Goal: Information Seeking & Learning: Learn about a topic

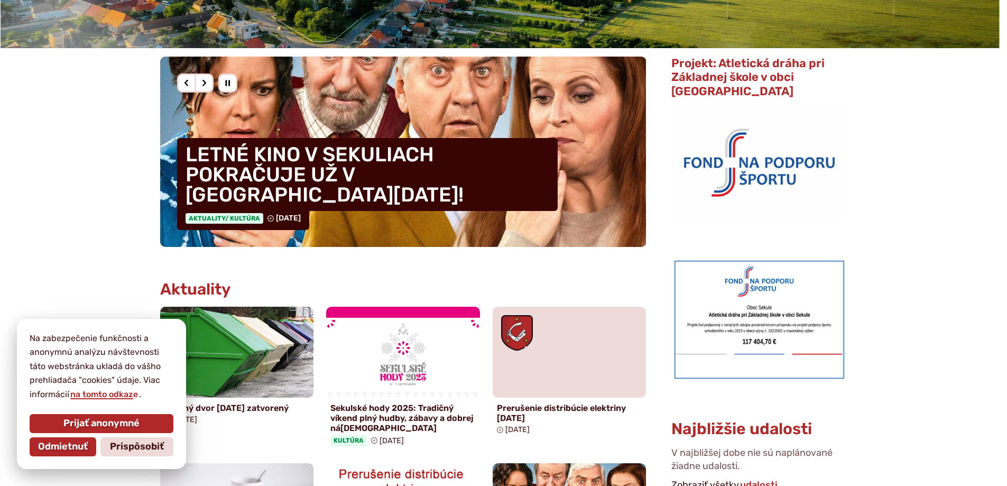
scroll to position [423, 0]
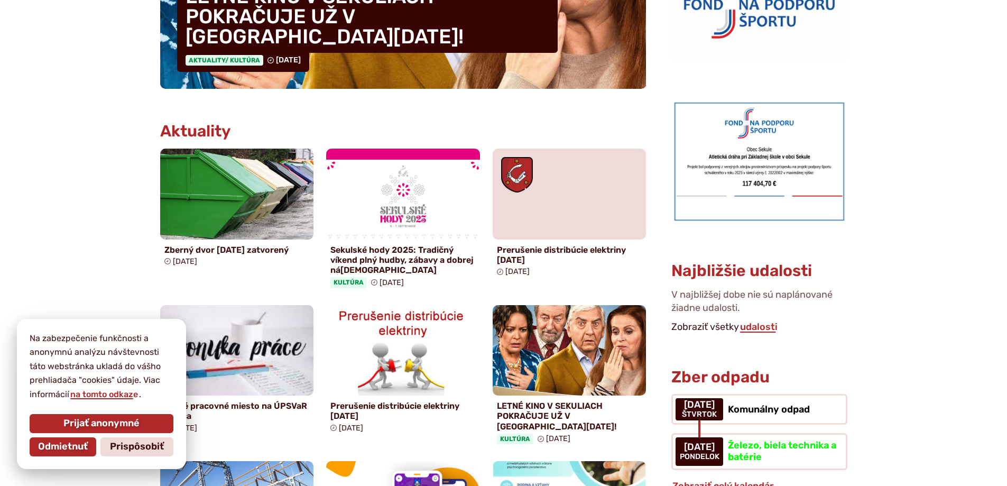
click at [98, 428] on span "Prijať anonymné" at bounding box center [101, 424] width 76 height 12
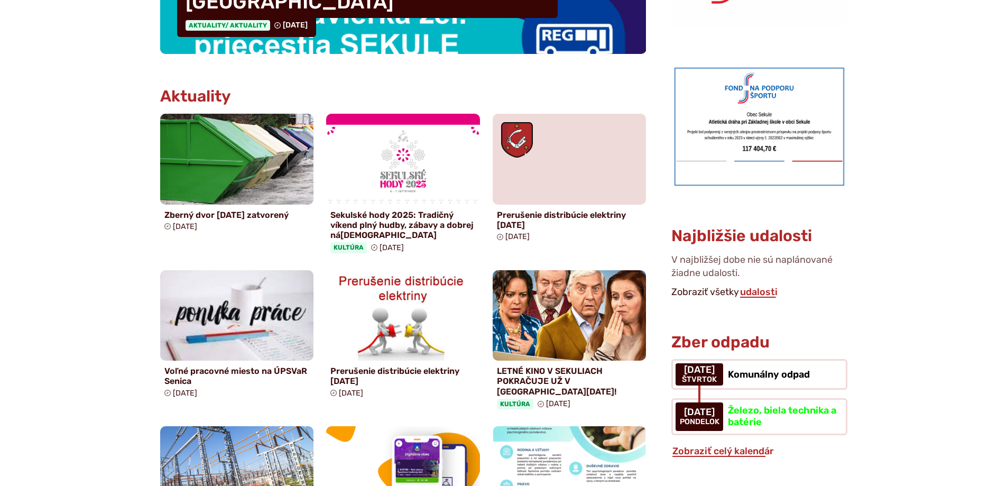
scroll to position [582, 0]
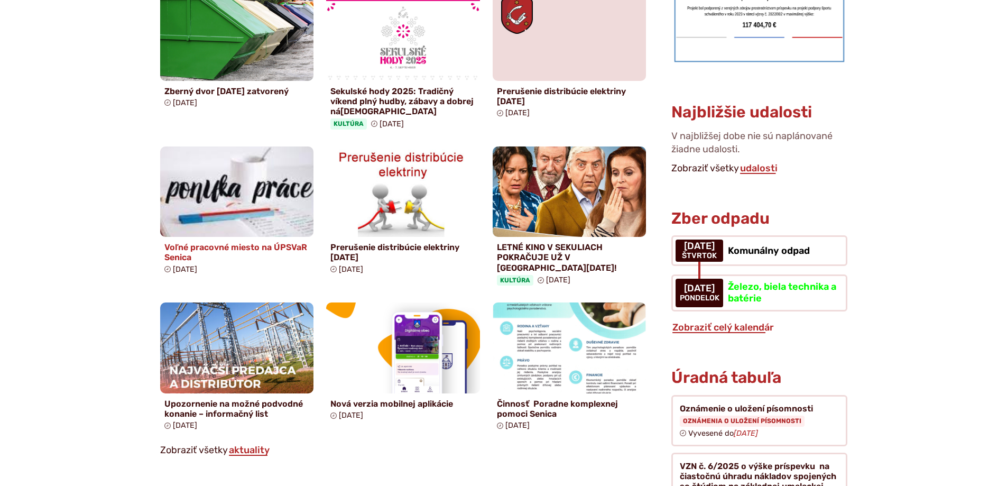
click at [187, 248] on h4 "Voľné pracovné miesto na ÚPSVaR Senica" at bounding box center [236, 252] width 145 height 20
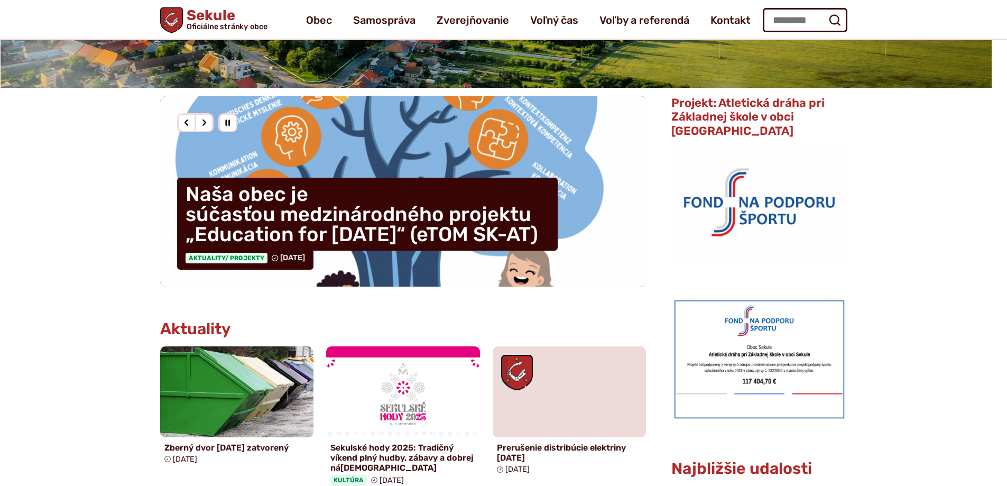
scroll to position [211, 0]
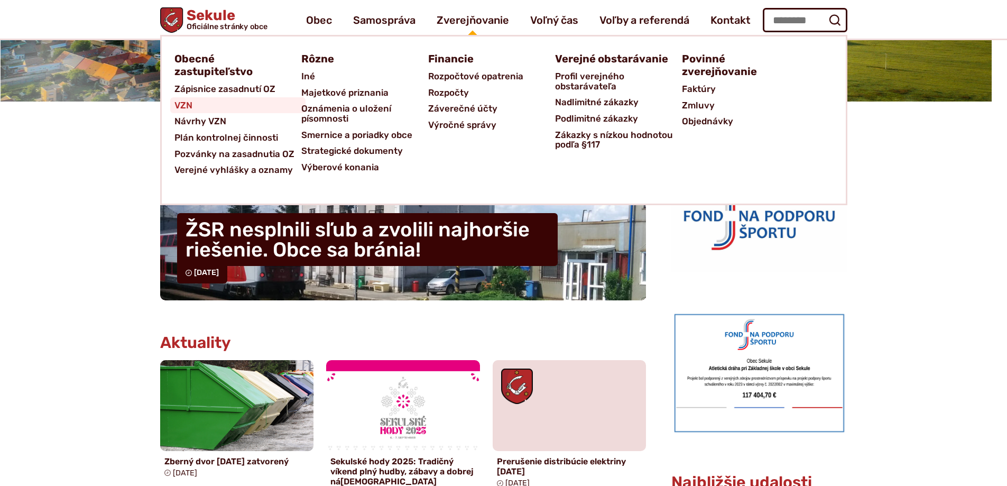
click at [206, 104] on link "VZN" at bounding box center [237, 105] width 127 height 16
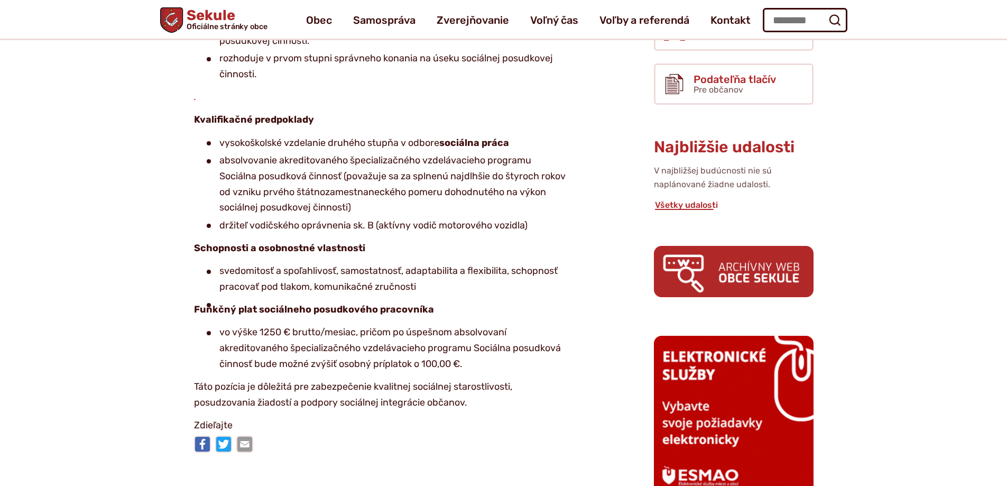
scroll to position [211, 0]
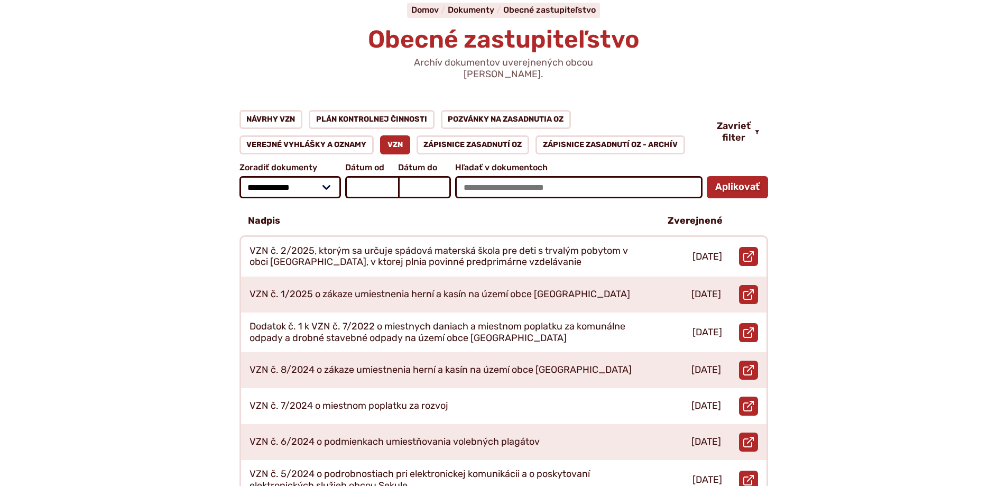
scroll to position [106, 0]
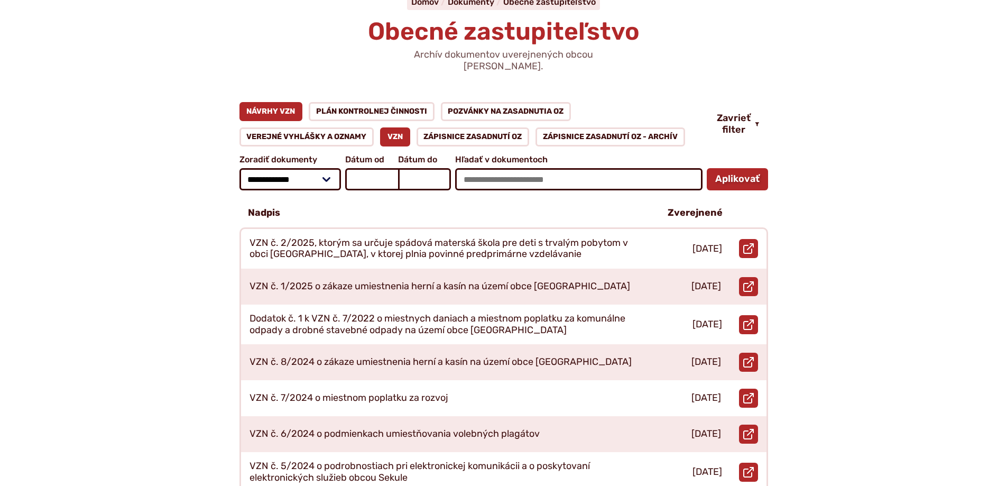
click at [251, 102] on link "Návrhy VZN" at bounding box center [271, 111] width 63 height 19
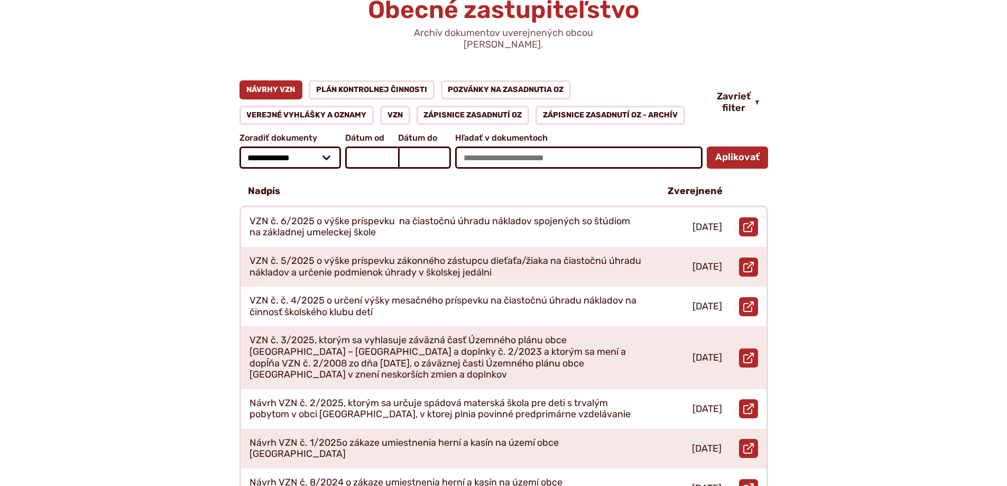
scroll to position [159, 0]
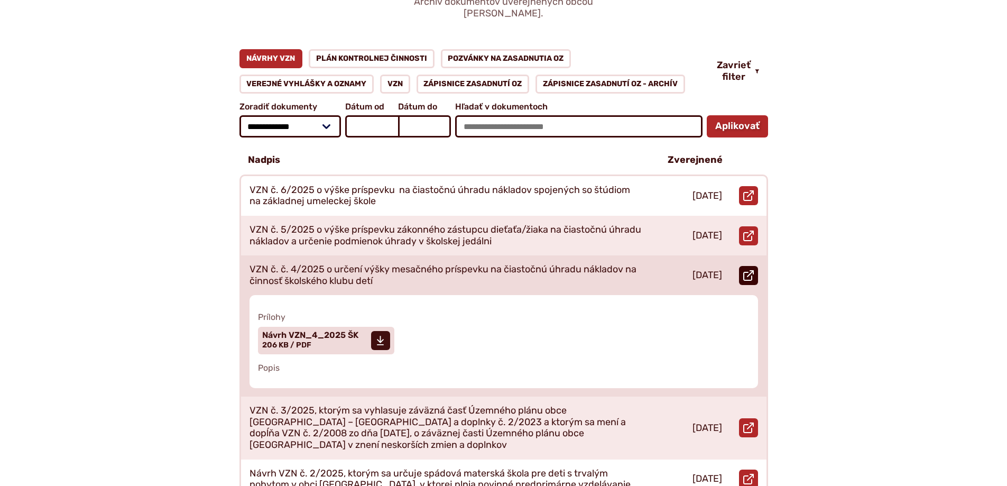
click at [752, 270] on icon at bounding box center [748, 275] width 11 height 11
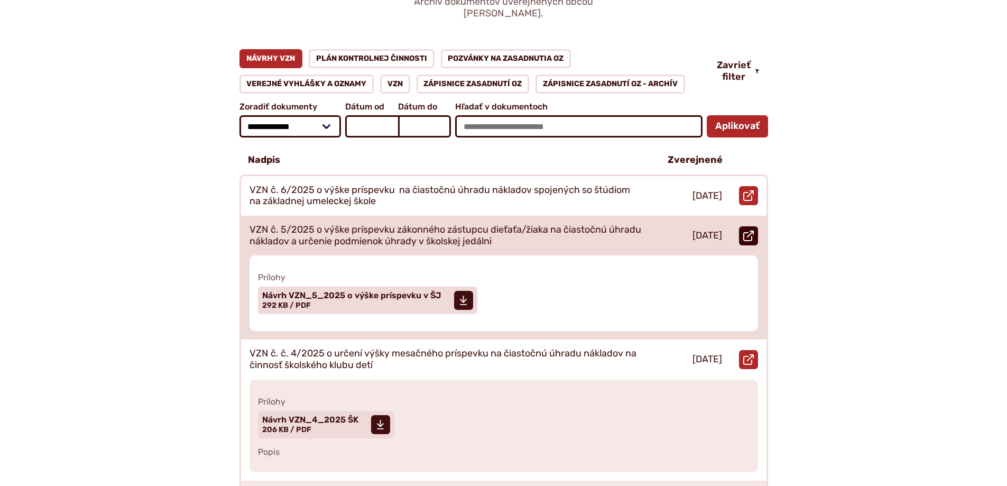
click at [752, 231] on icon at bounding box center [748, 236] width 11 height 11
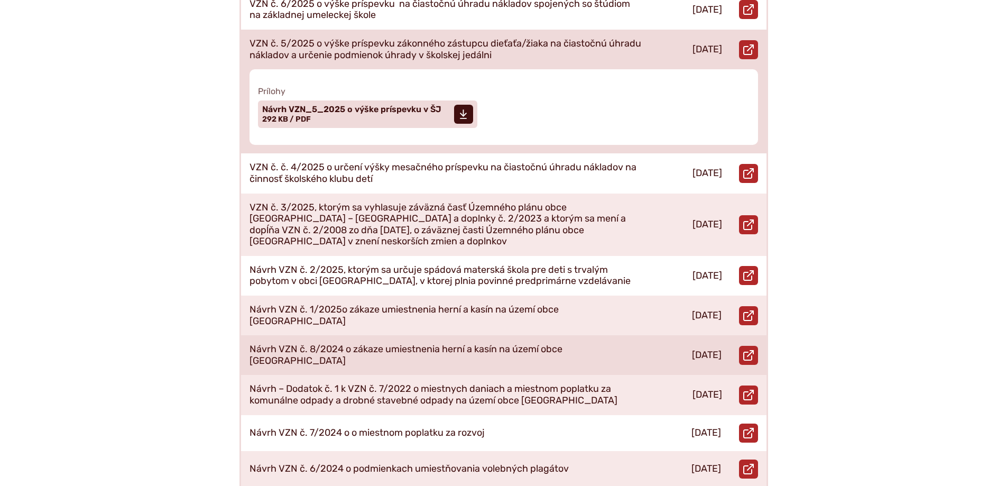
scroll to position [370, 0]
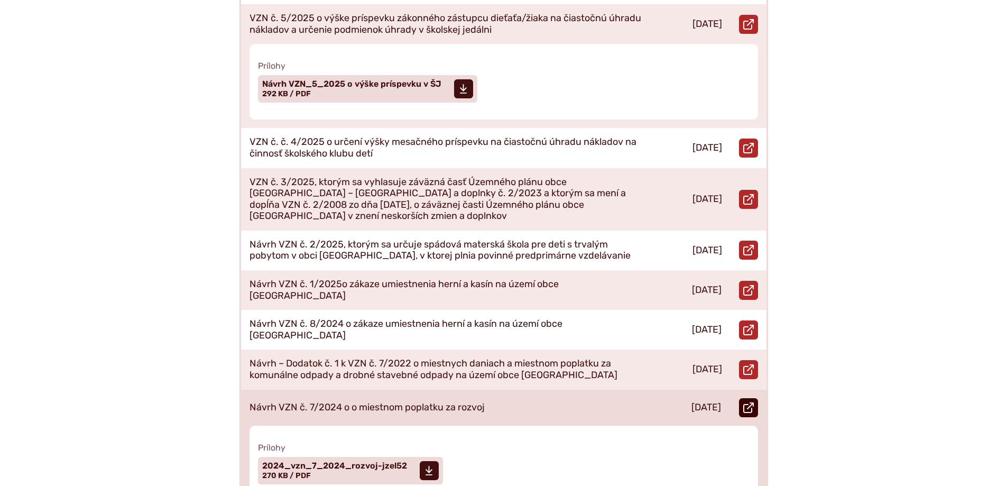
click at [745, 402] on use at bounding box center [748, 407] width 11 height 11
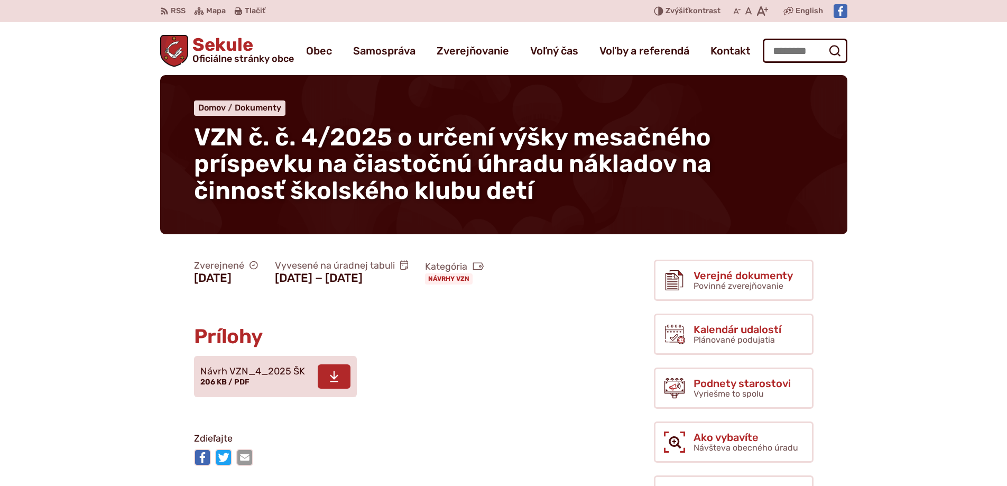
click at [329, 383] on icon at bounding box center [334, 376] width 10 height 13
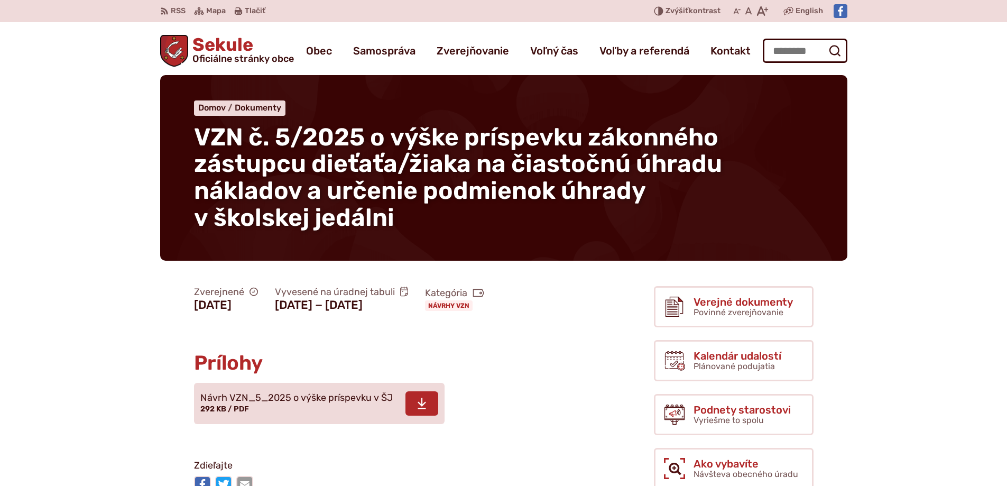
click at [428, 416] on span at bounding box center [422, 403] width 33 height 24
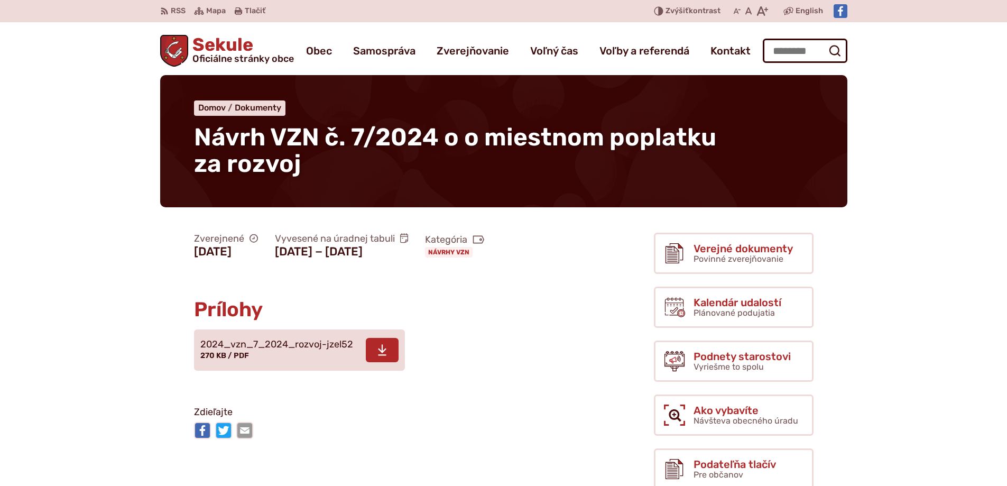
click at [375, 362] on span at bounding box center [382, 350] width 33 height 24
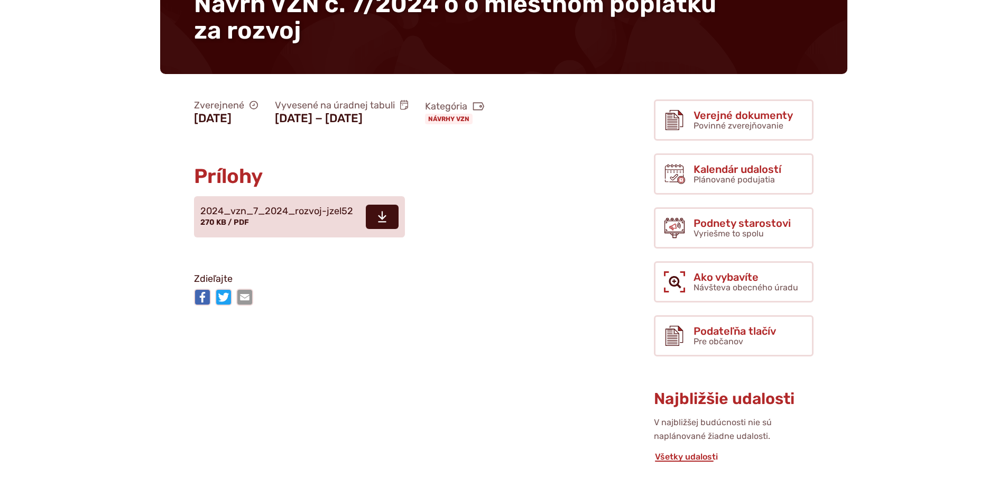
scroll to position [211, 0]
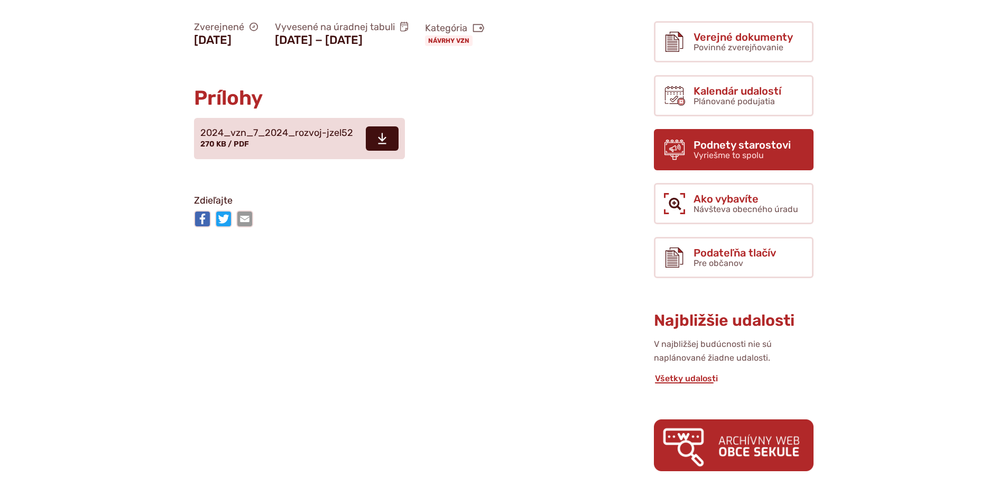
click at [754, 140] on span "Podnety starostovi" at bounding box center [742, 145] width 97 height 12
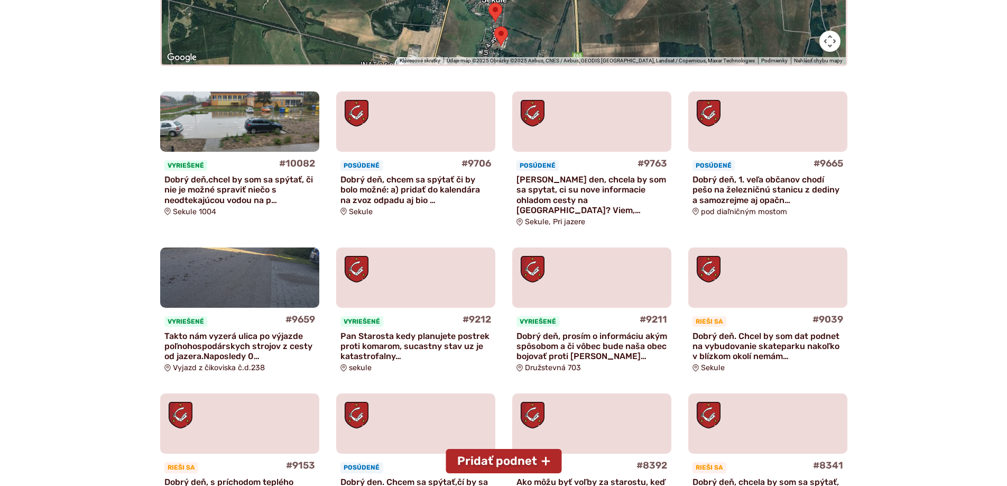
scroll to position [370, 0]
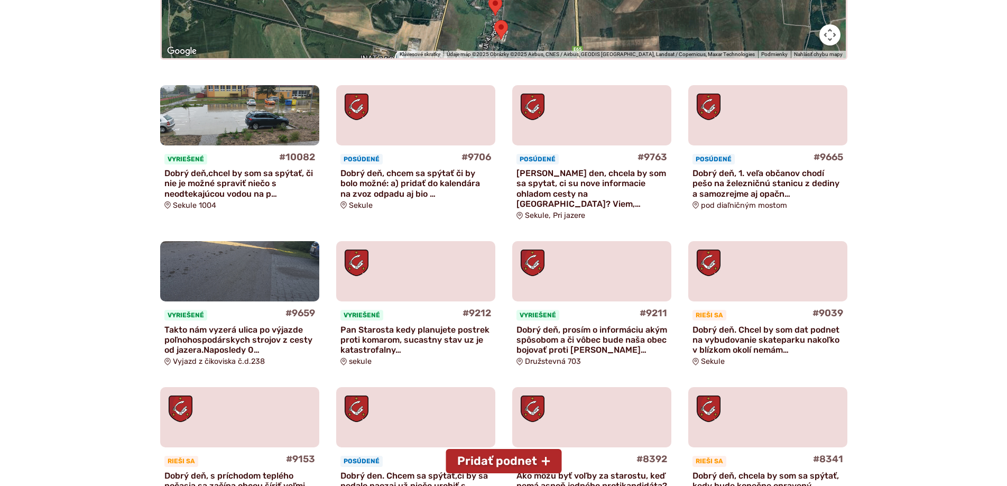
click at [235, 173] on p "Dobrý deň,chcel by som sa spýtať, či nie je možné spraviť niečo s neodtekajúcou…" at bounding box center [239, 183] width 151 height 31
click at [754, 173] on p "Dobrý deň, 1. veľa občanov chodí pešo na železničnú stanicu z dediny a samozrej…" at bounding box center [768, 183] width 151 height 31
click at [767, 331] on p "Dobrý deň. Chcel by som dat podnet na vybudovanie skateparku nakoľko v blízkom …" at bounding box center [768, 340] width 151 height 31
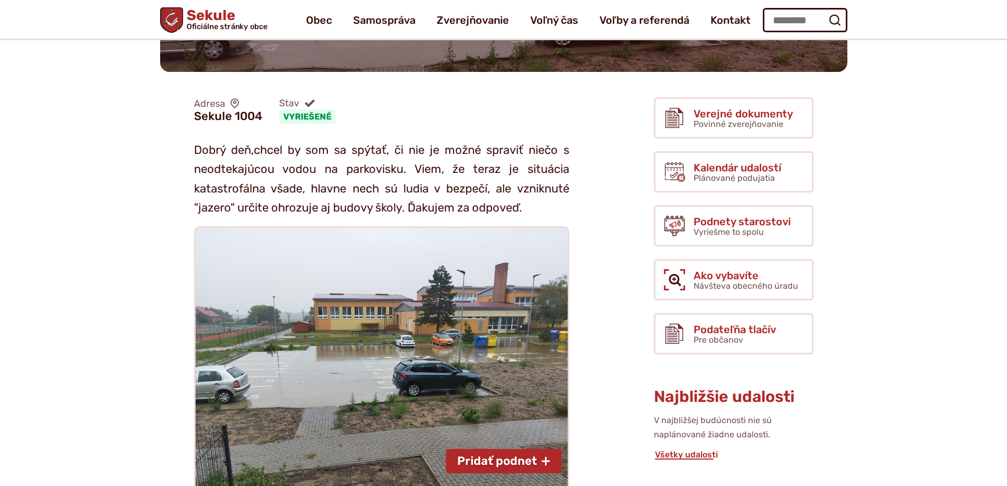
scroll to position [159, 0]
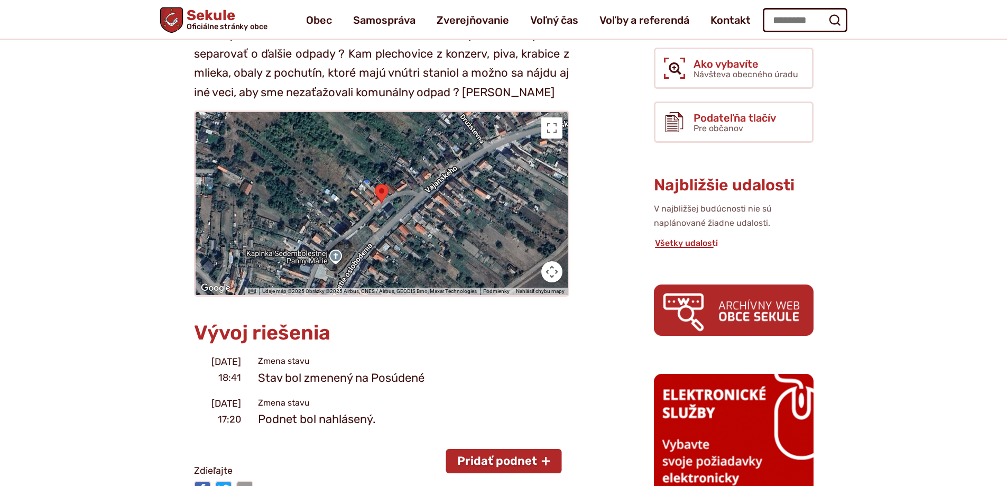
scroll to position [106, 0]
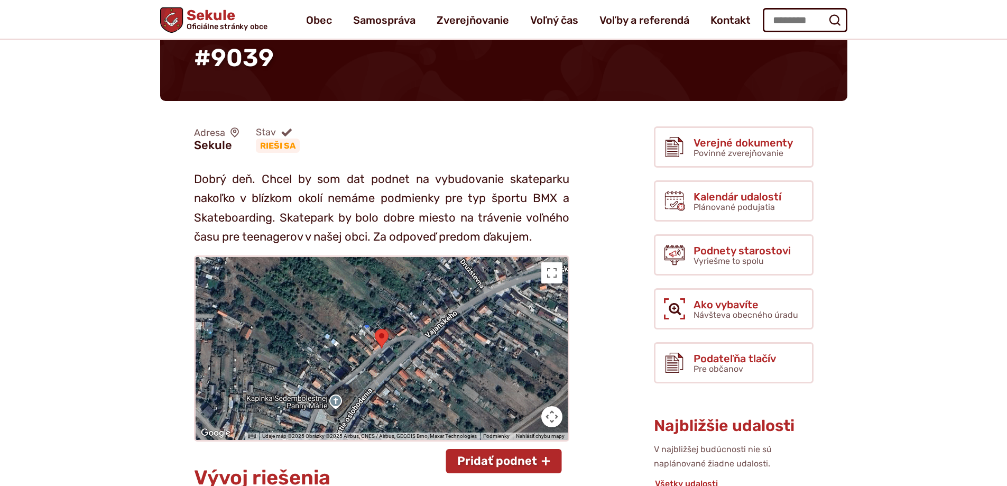
scroll to position [53, 0]
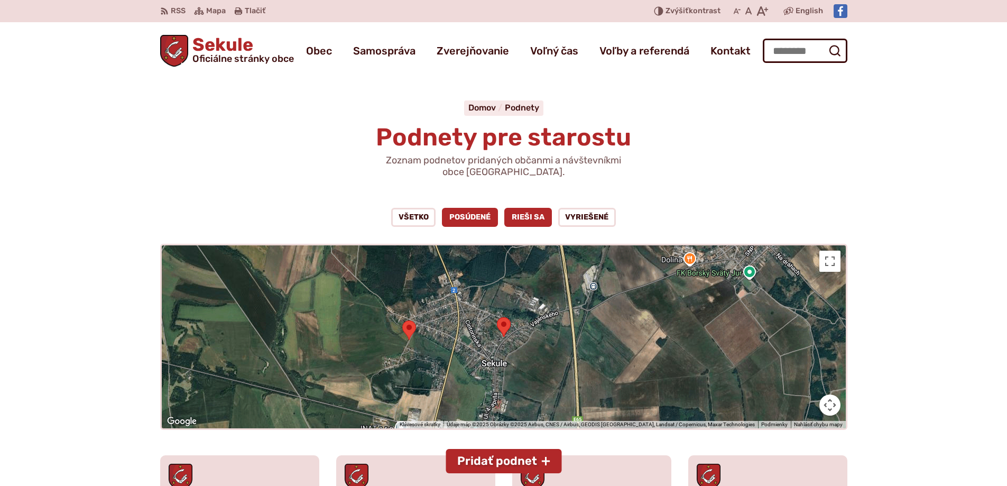
click at [519, 223] on link "Rieši sa" at bounding box center [528, 217] width 48 height 19
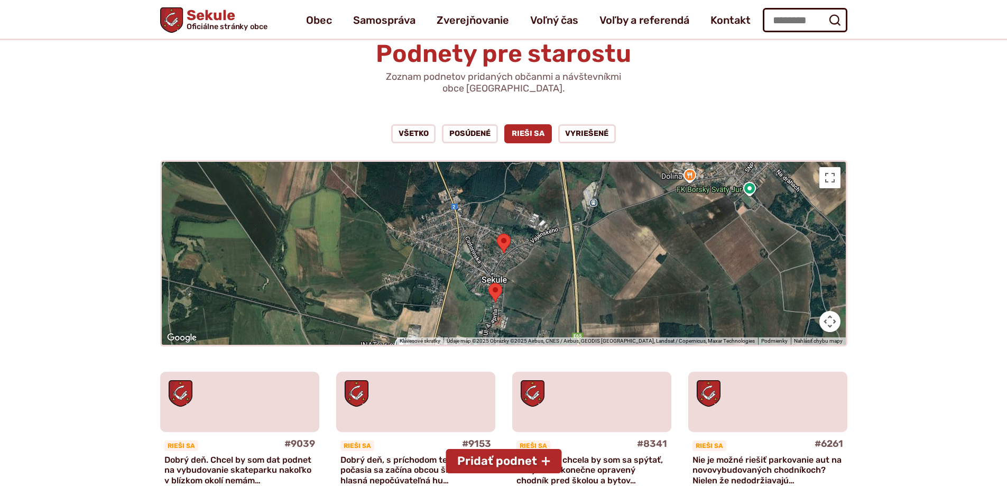
scroll to position [53, 0]
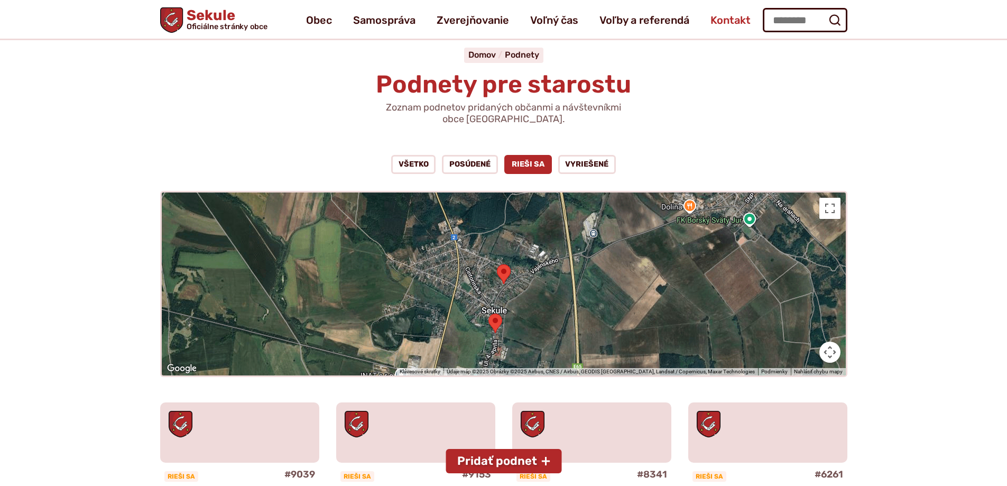
click at [738, 19] on span "Kontakt" at bounding box center [731, 20] width 40 height 30
